Goal: Find specific page/section: Find specific page/section

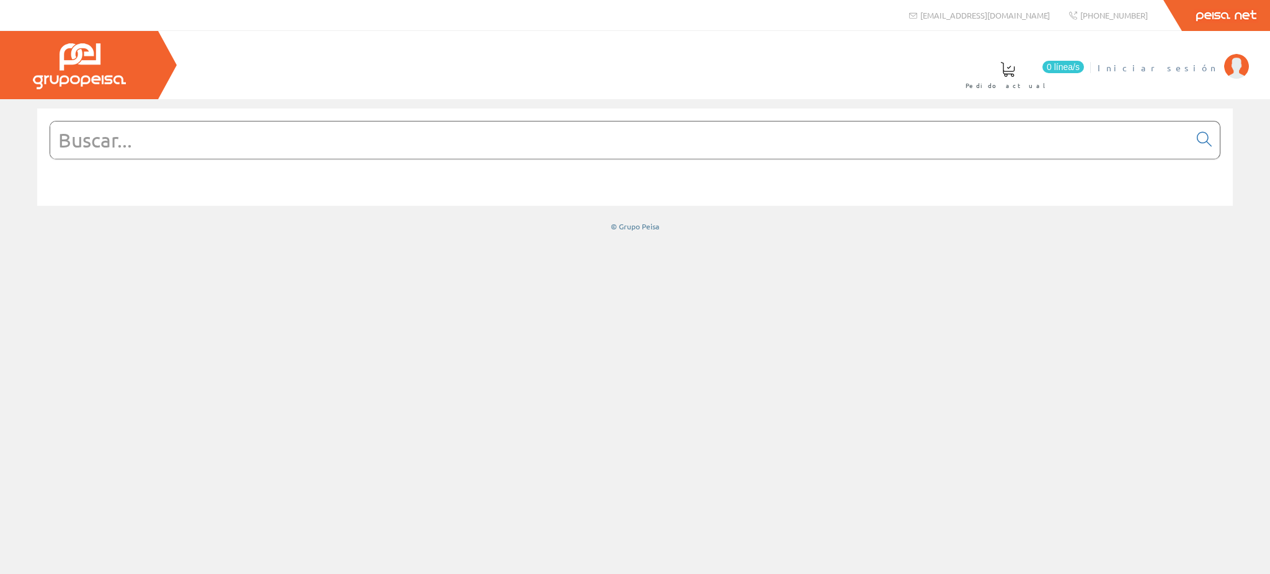
click at [1196, 69] on span "Iniciar sesión" at bounding box center [1158, 67] width 120 height 12
click at [867, 130] on input "text" at bounding box center [619, 140] width 1139 height 37
paste input "Sumflex® VV-F 10 G 1mm² 300/500V CPR Eca"
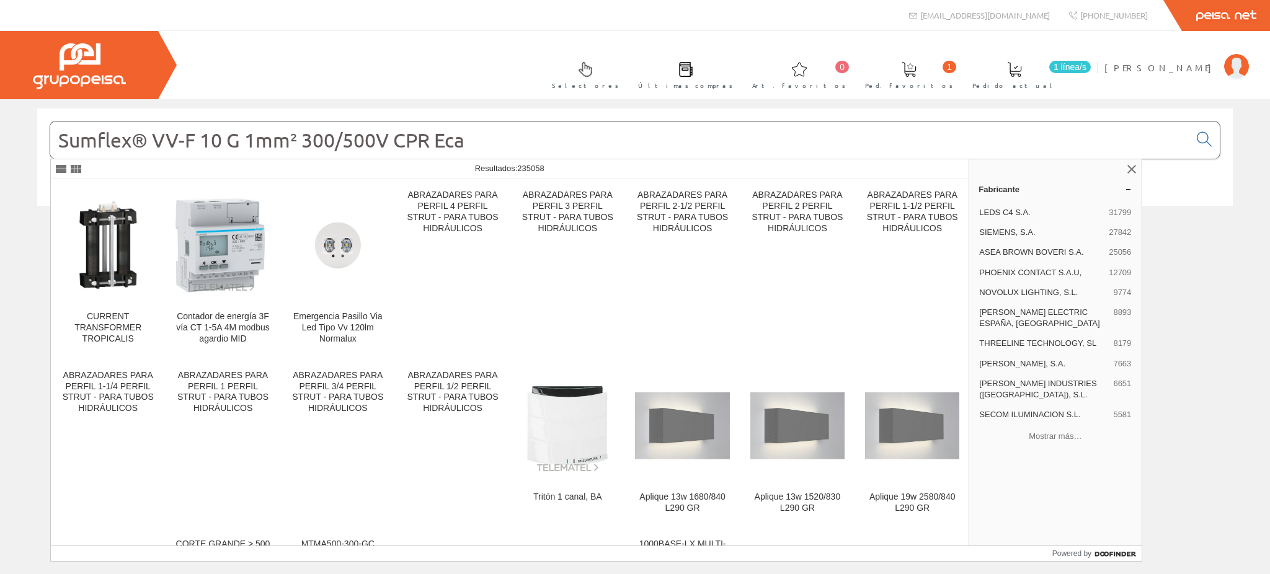
drag, startPoint x: 507, startPoint y: 143, endPoint x: 0, endPoint y: 153, distance: 506.7
click at [0, 153] on div "Sumflex® VV-F 10 G 1mm² 300/500V CPR Eca © Grupo Peisa" at bounding box center [635, 170] width 1270 height 123
paste input "200998"
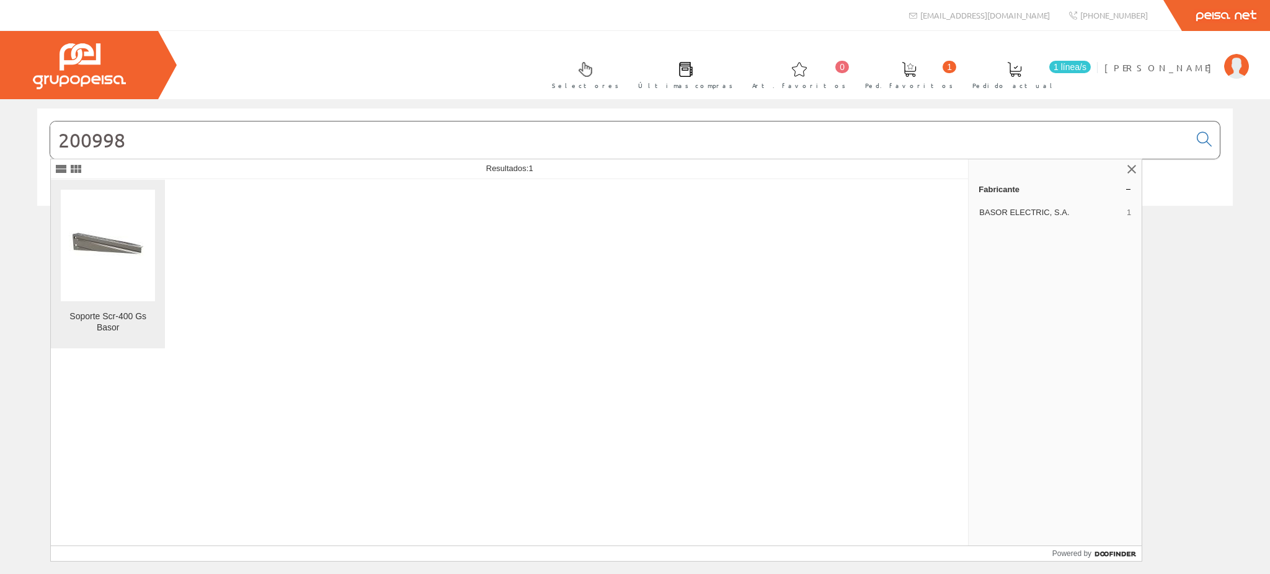
type input "200998"
drag, startPoint x: 102, startPoint y: 242, endPoint x: 154, endPoint y: 258, distance: 54.3
click at [104, 242] on img at bounding box center [108, 245] width 79 height 59
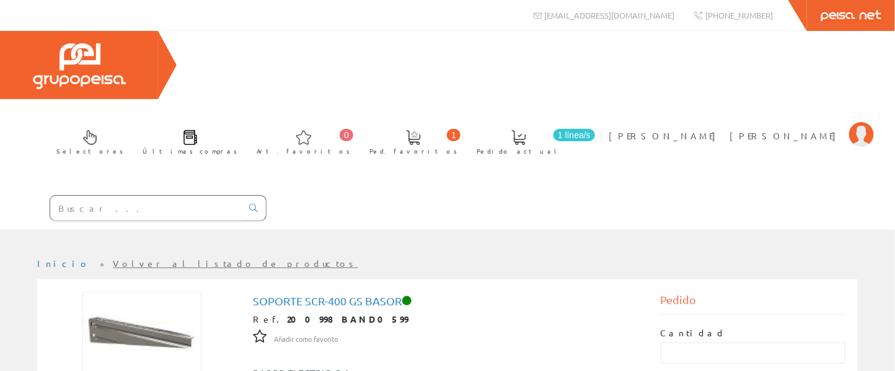
click at [144, 196] on input "text" at bounding box center [146, 208] width 192 height 25
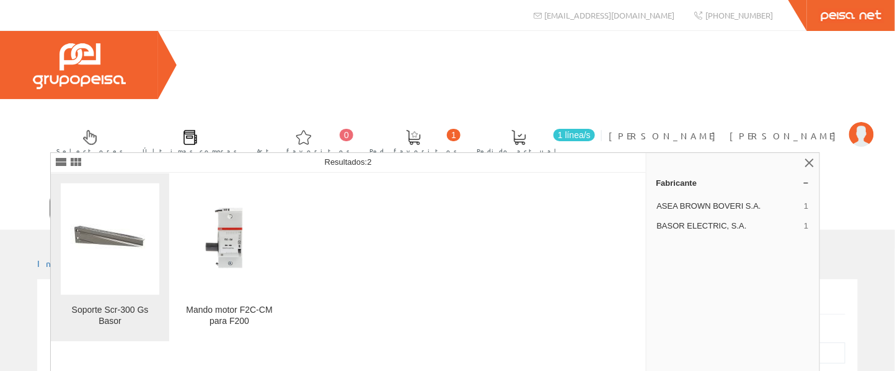
type input "200997"
click at [94, 249] on img at bounding box center [110, 239] width 79 height 59
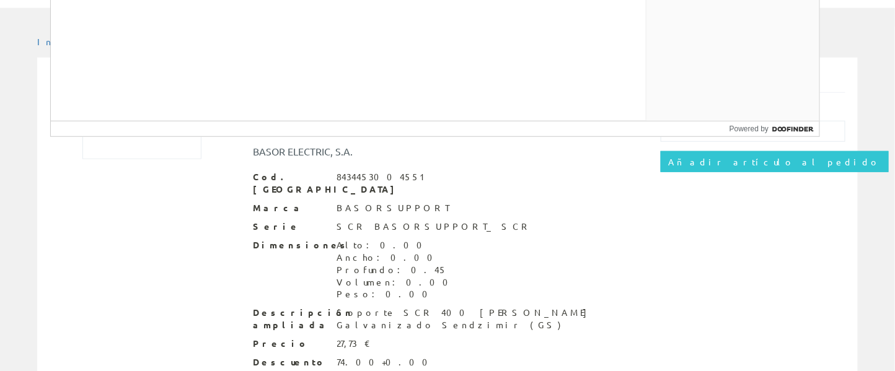
scroll to position [241, 0]
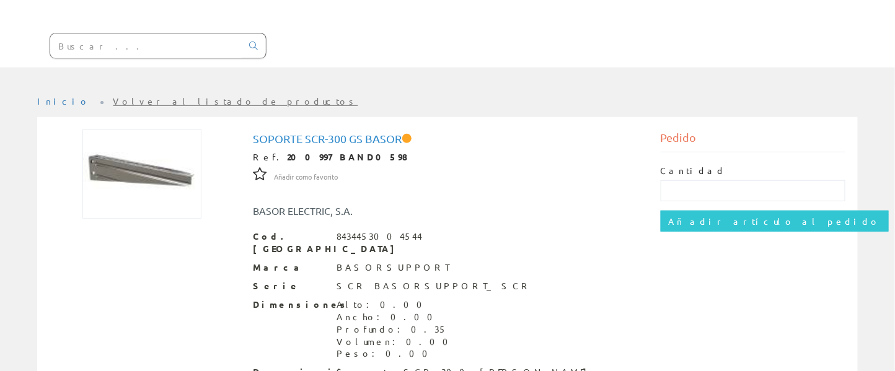
scroll to position [241, 0]
